Goal: Transaction & Acquisition: Purchase product/service

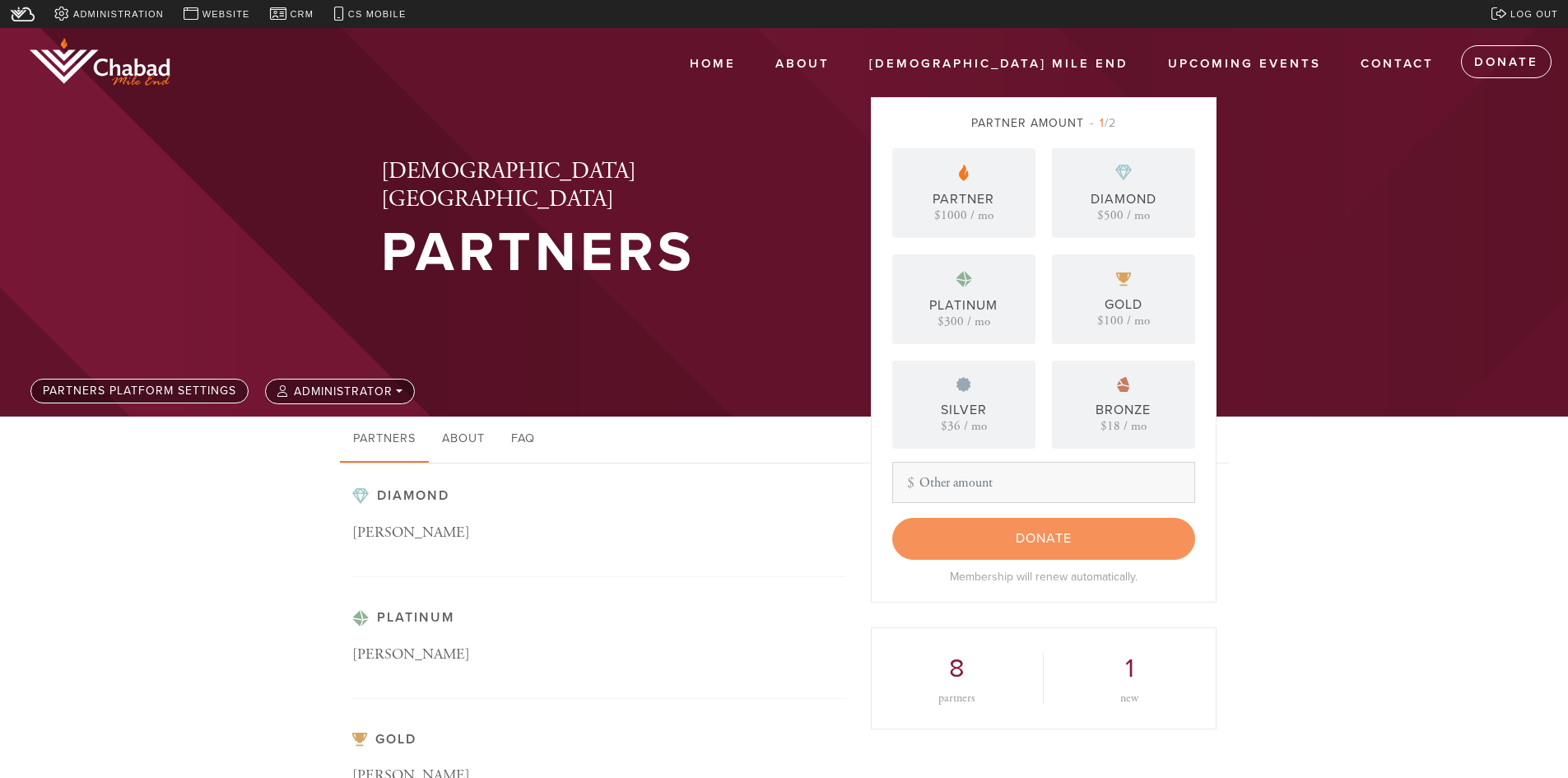
scroll to position [247, 0]
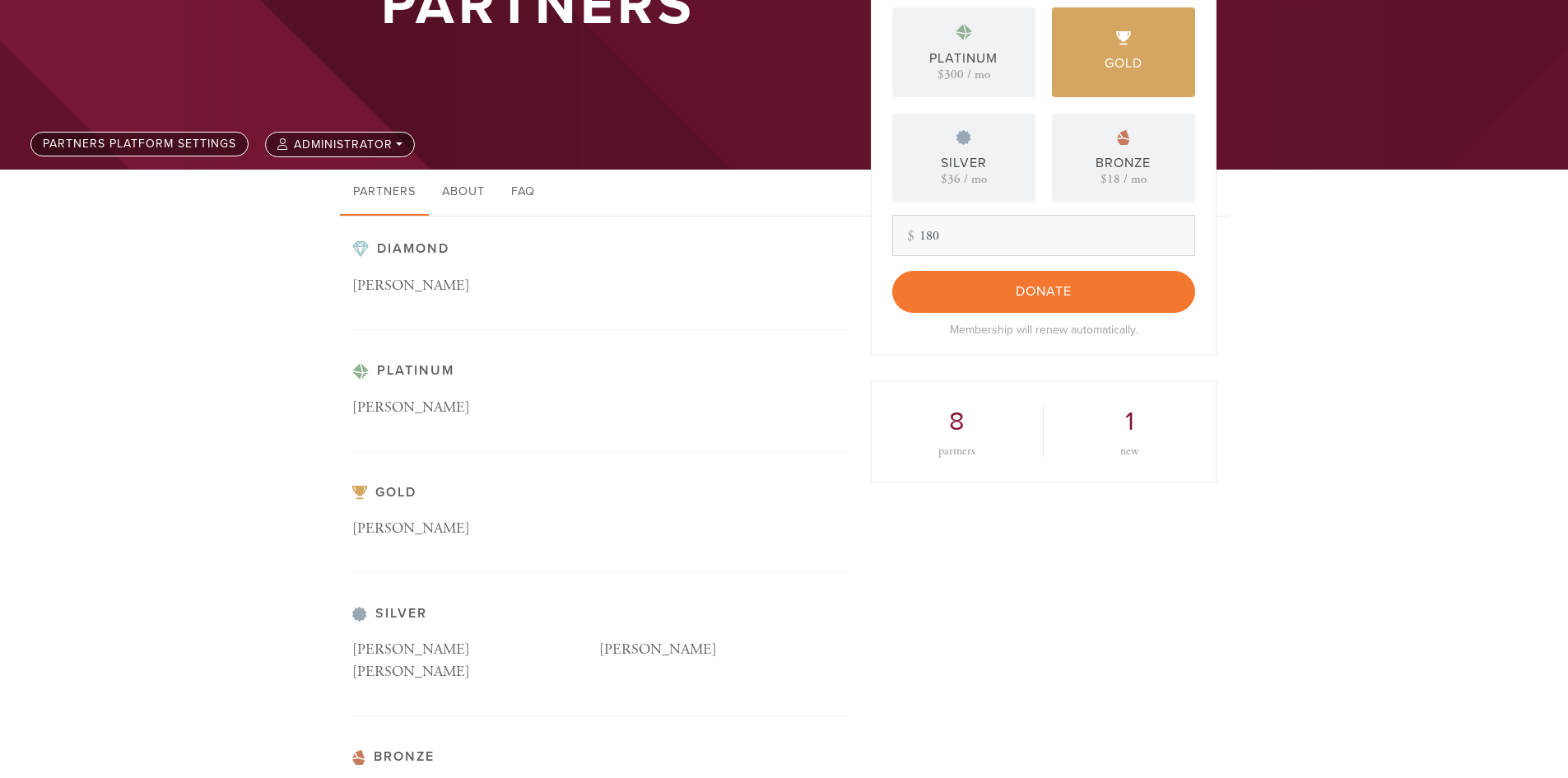
type input "180"
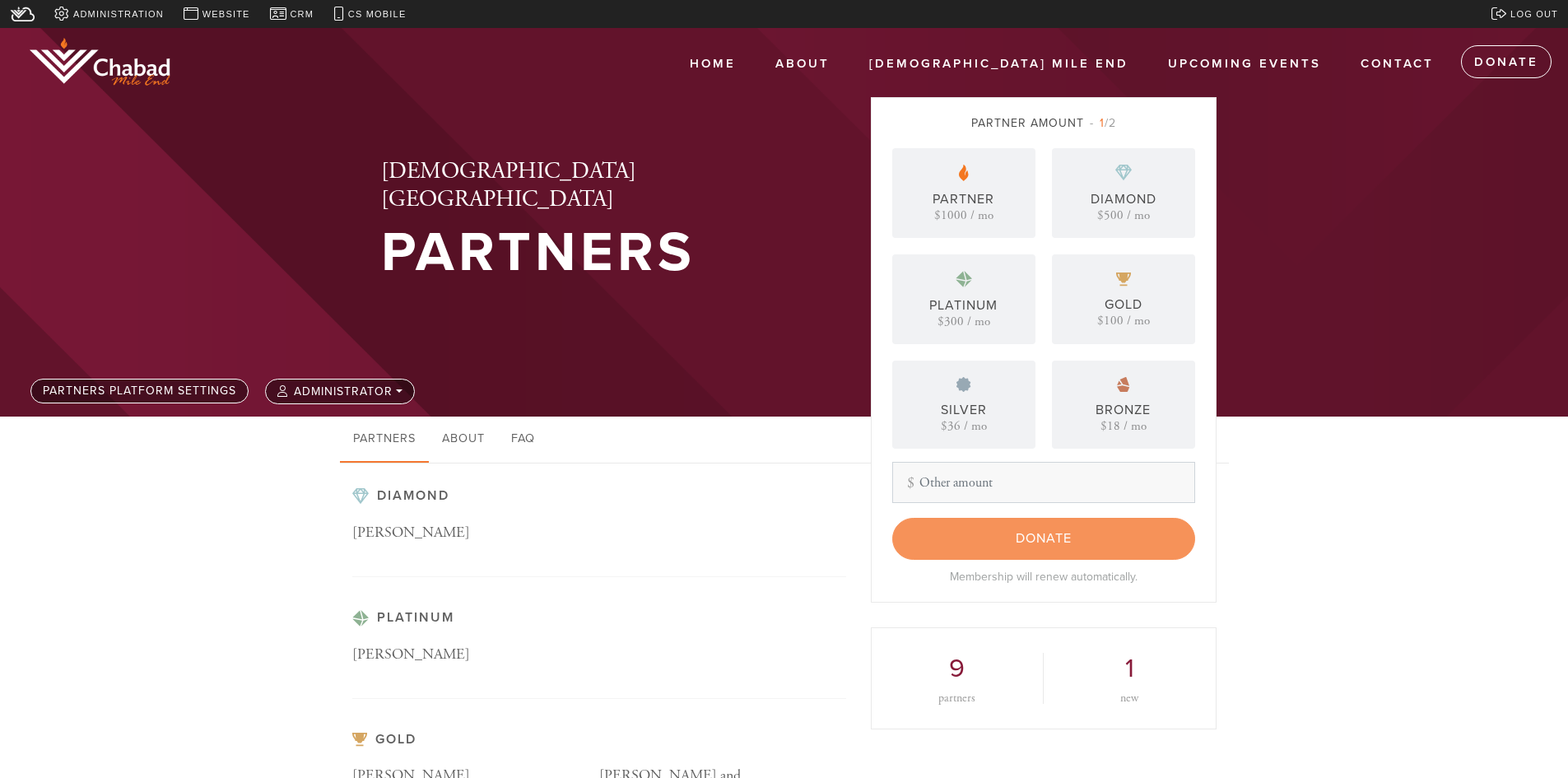
scroll to position [185, 0]
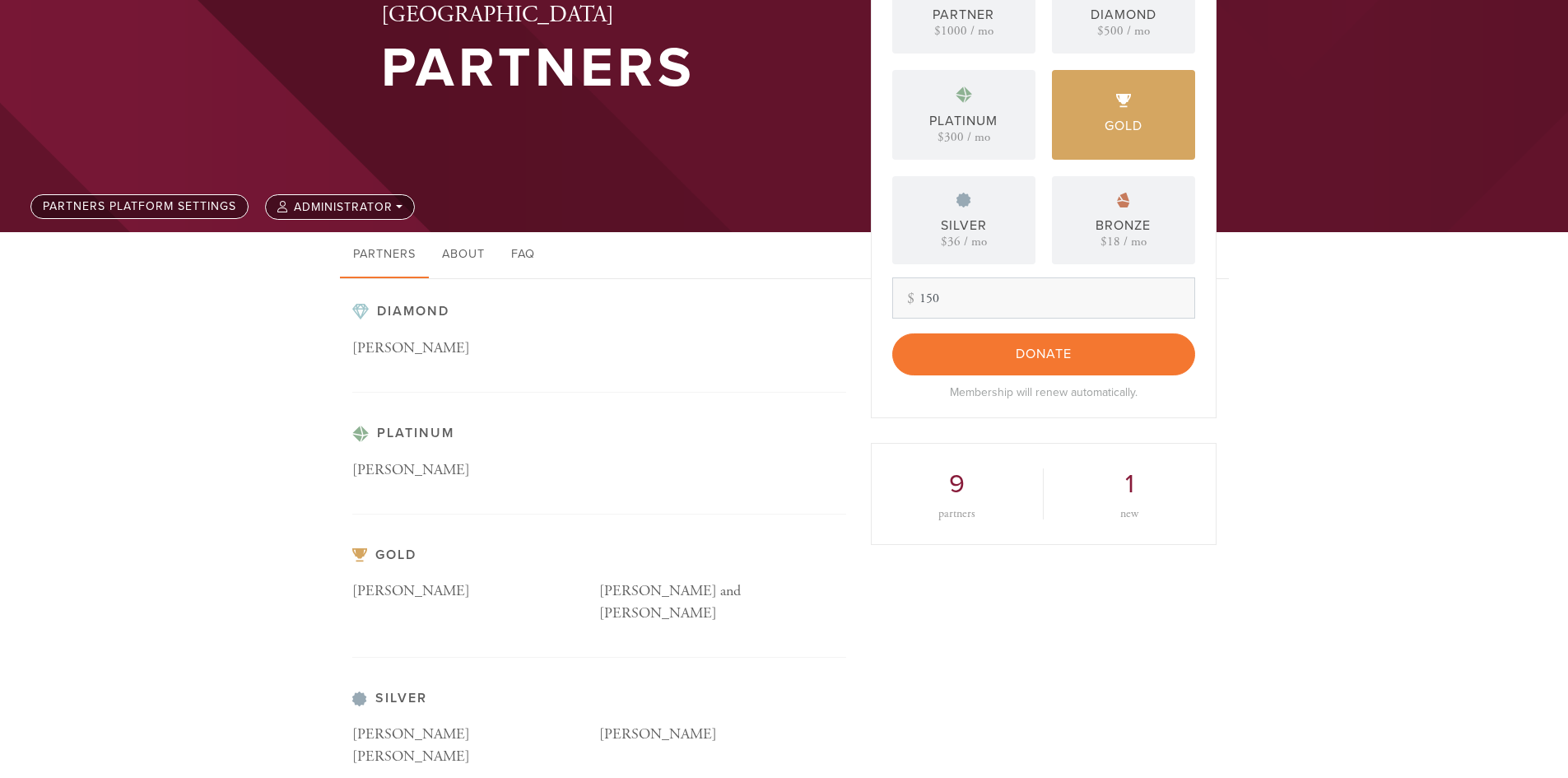
type input "150"
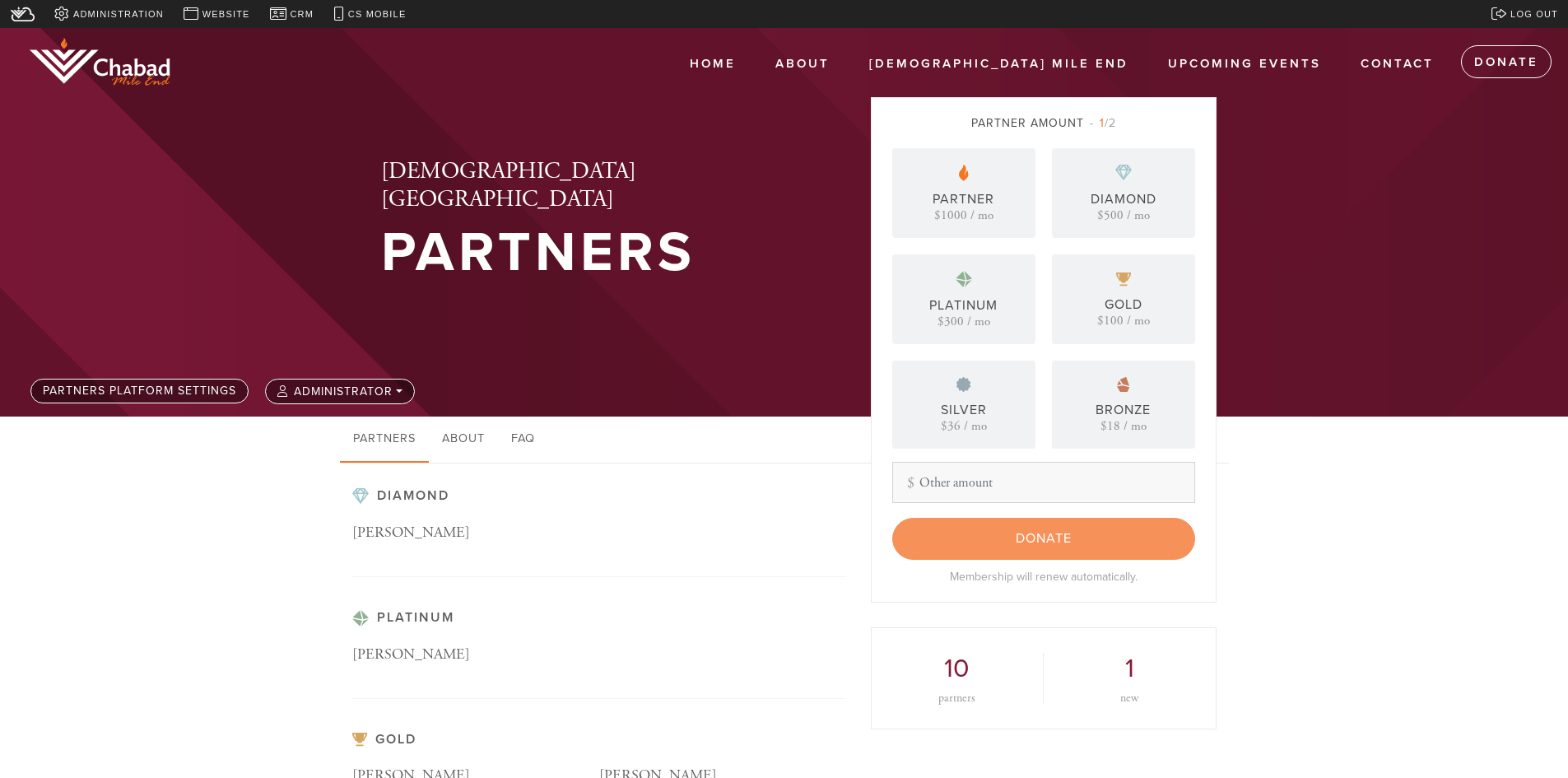
scroll to position [293, 0]
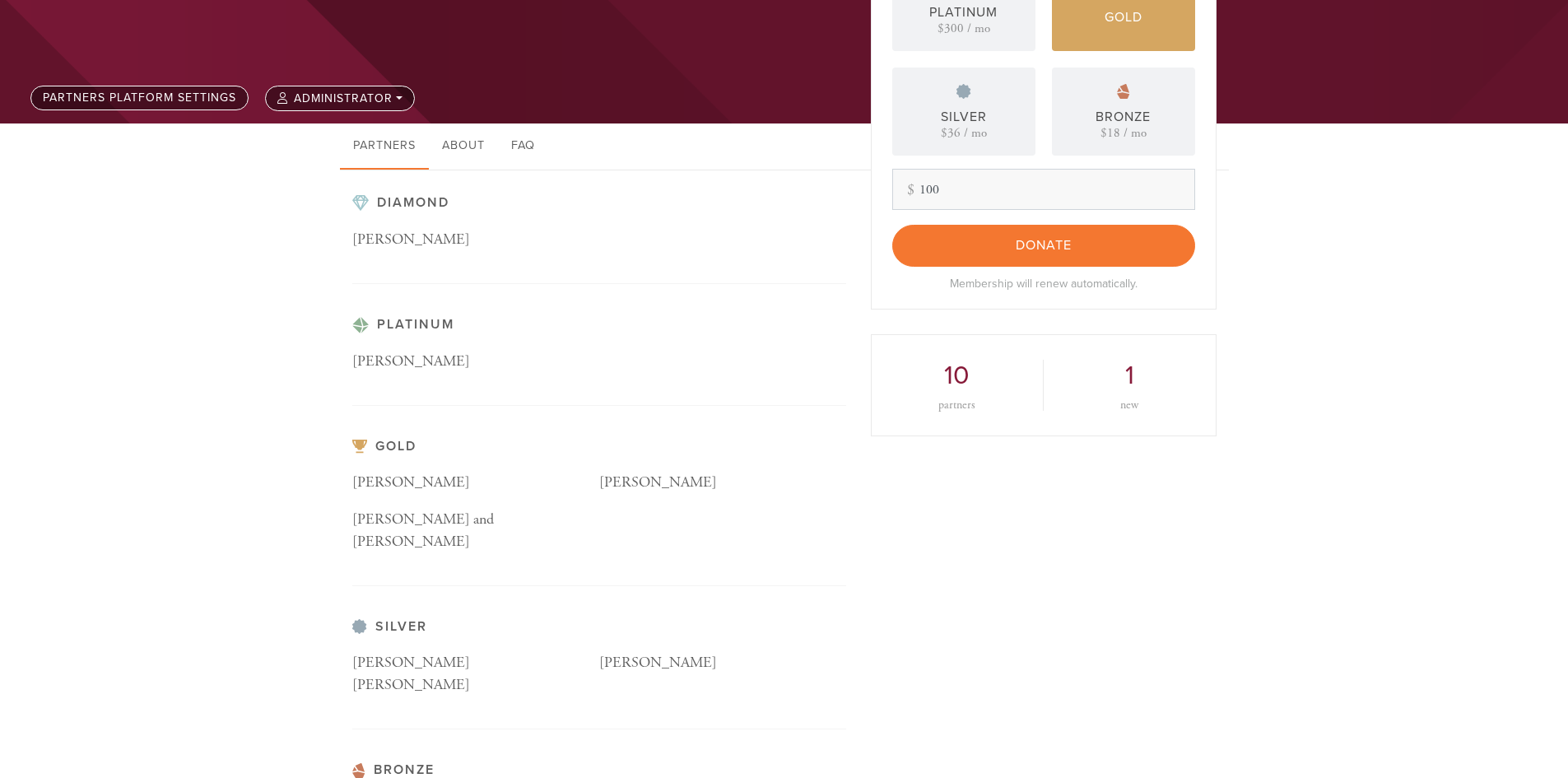
type input "100"
